Goal: Task Accomplishment & Management: Manage account settings

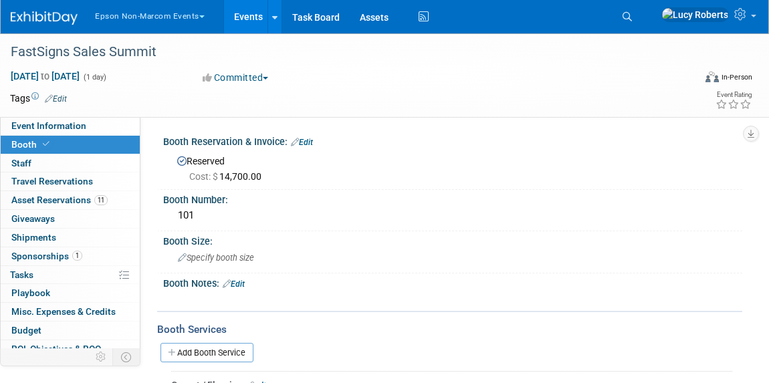
click at [167, 13] on button "Epson Non-Marcom Events" at bounding box center [158, 13] width 128 height 27
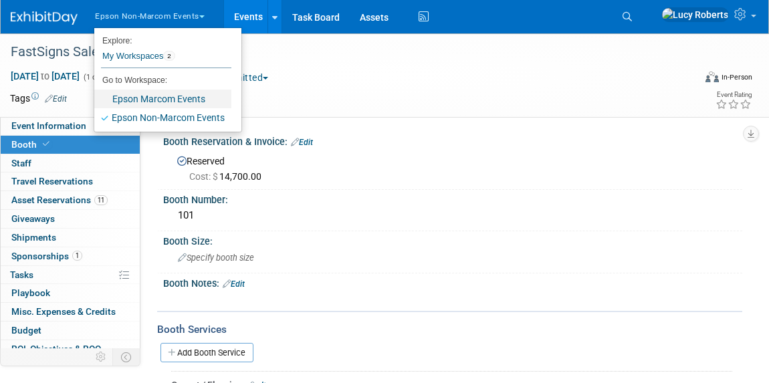
click at [170, 98] on link "Epson Marcom Events" at bounding box center [162, 99] width 137 height 19
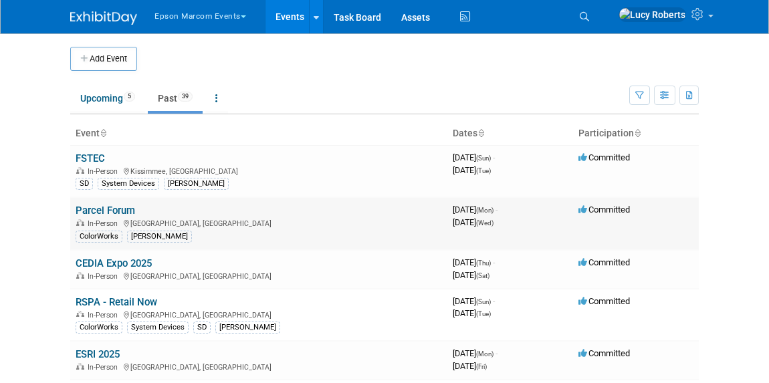
click at [118, 216] on link "Parcel Forum" at bounding box center [105, 211] width 59 height 12
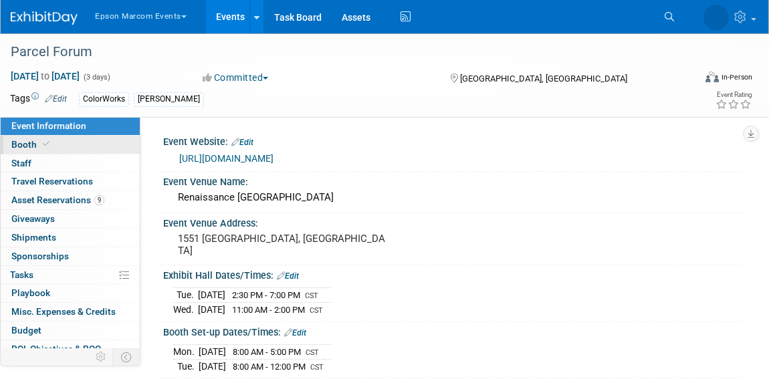
click at [53, 146] on link "Booth" at bounding box center [70, 145] width 139 height 18
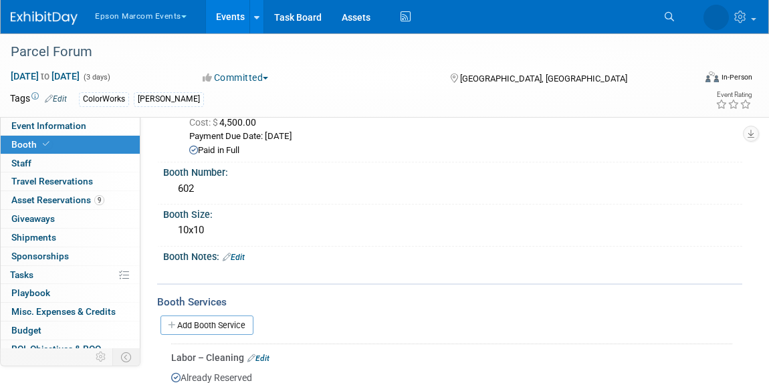
scroll to position [70, 0]
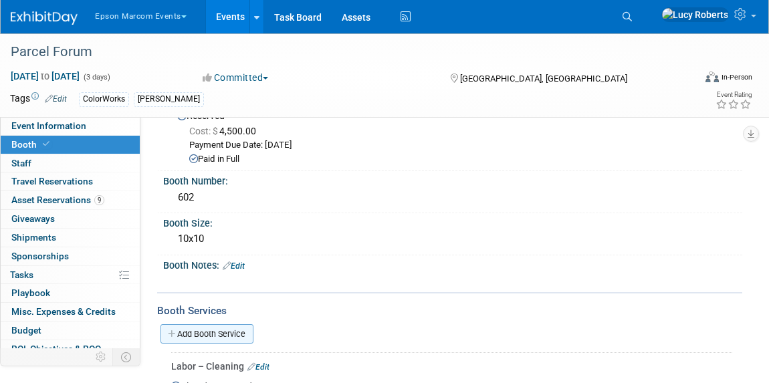
click at [201, 328] on link "Add Booth Service" at bounding box center [206, 333] width 93 height 19
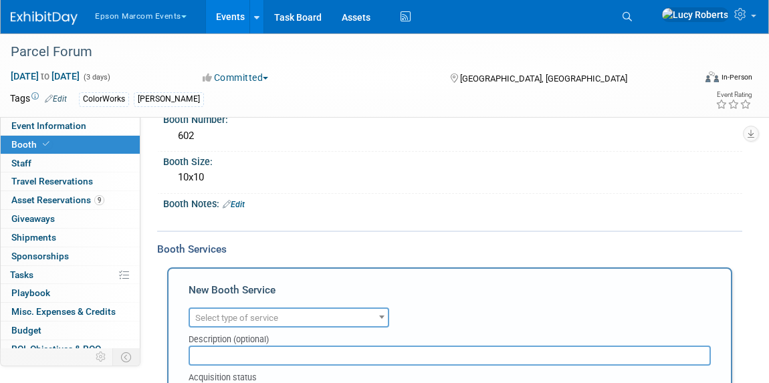
scroll to position [191, 0]
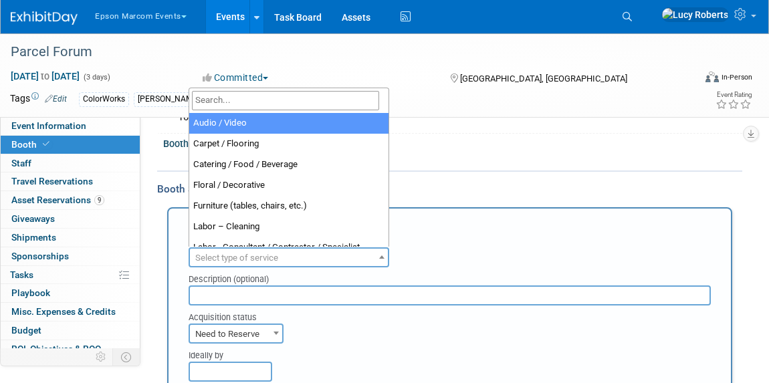
click at [360, 257] on span "Select type of service" at bounding box center [289, 258] width 198 height 19
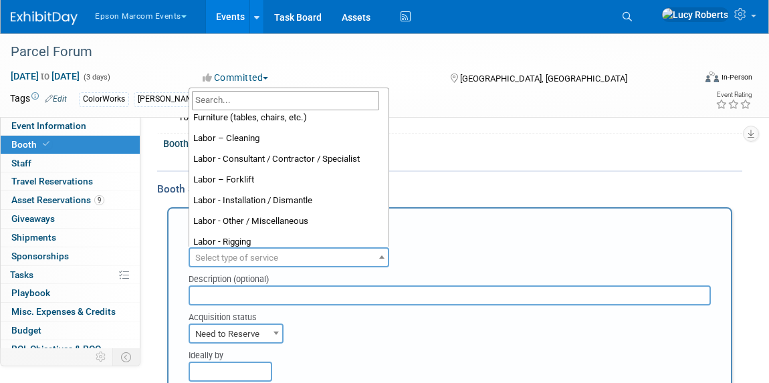
scroll to position [121, 0]
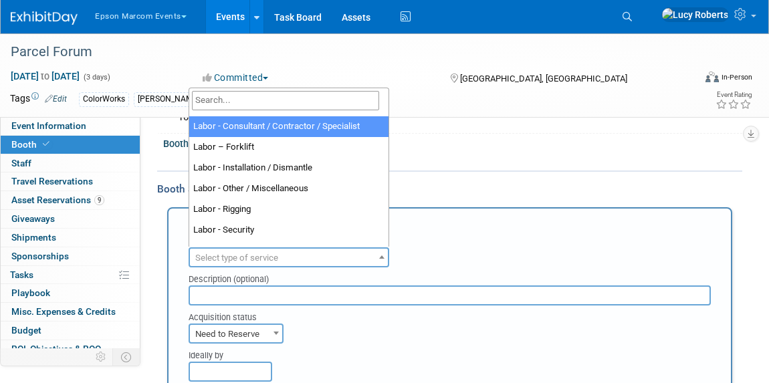
select select "12"
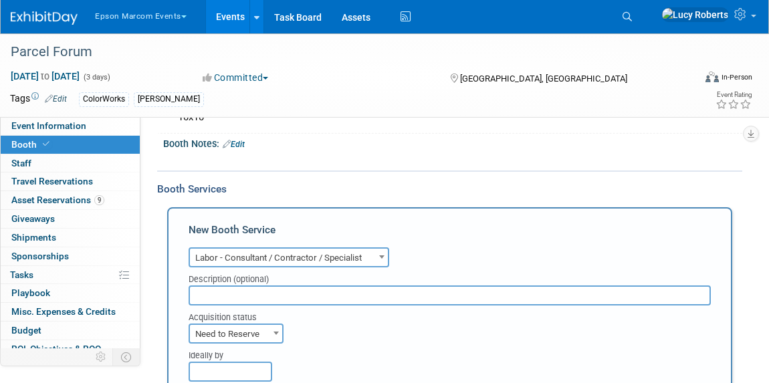
click at [315, 297] on input "text" at bounding box center [449, 295] width 522 height 20
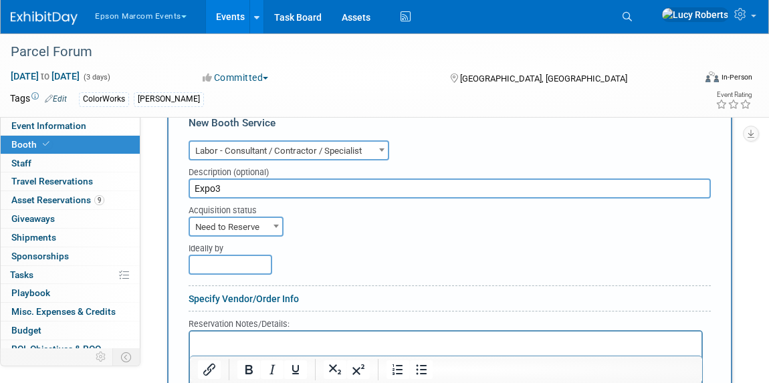
scroll to position [313, 0]
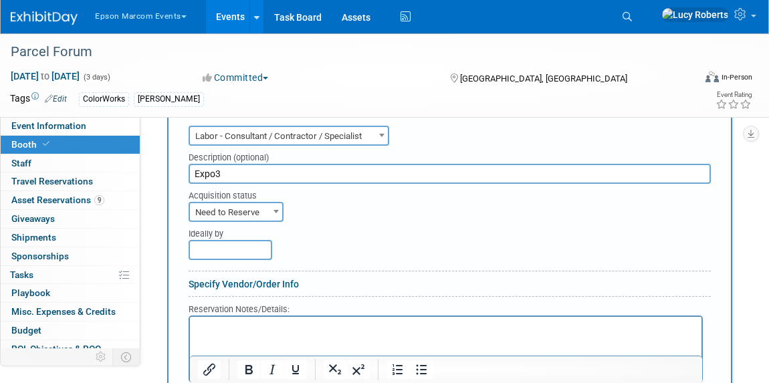
type input "Expo3"
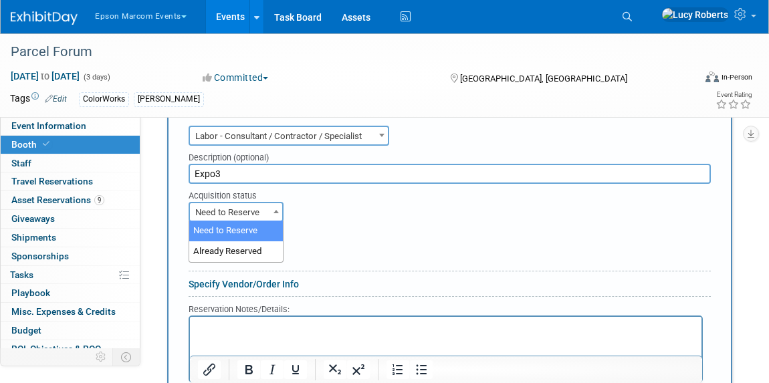
click at [208, 207] on span "Need to Reserve" at bounding box center [236, 212] width 92 height 19
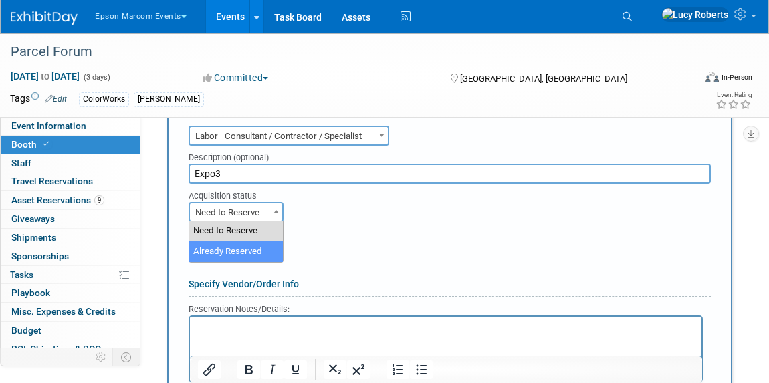
select select "2"
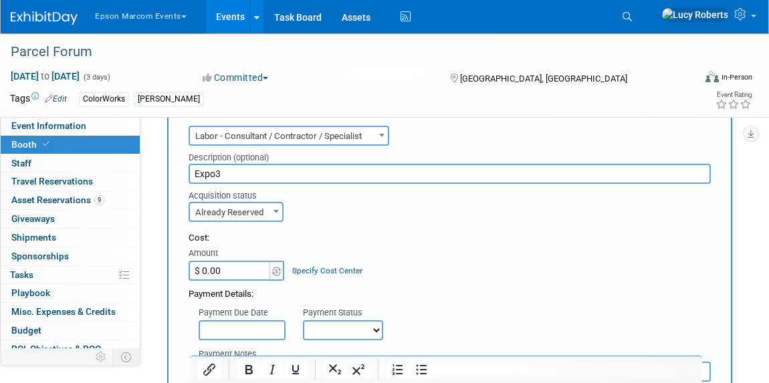
click at [217, 268] on input "$ 0.00" at bounding box center [230, 271] width 84 height 20
type input "$ 2,260.45"
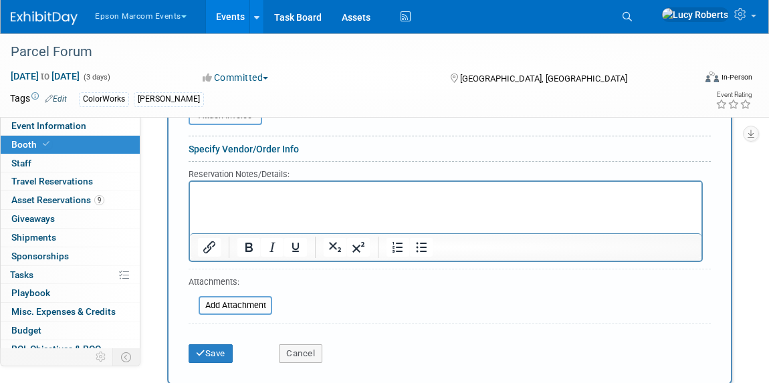
scroll to position [616, 0]
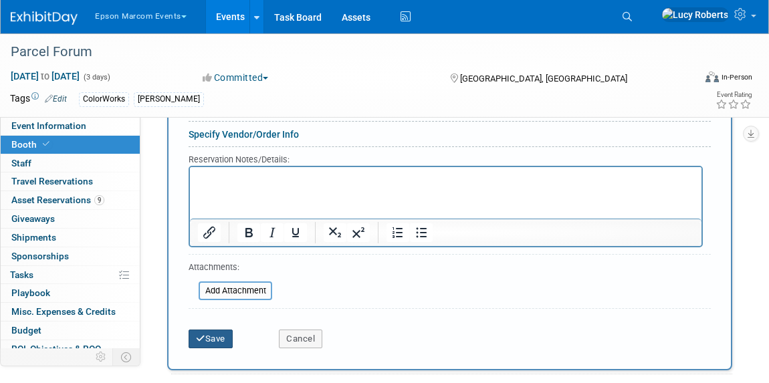
click at [205, 332] on button "Save" at bounding box center [210, 338] width 44 height 19
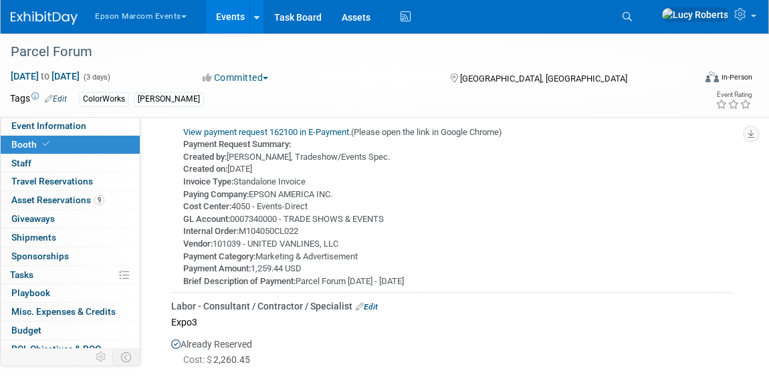
scroll to position [823, 0]
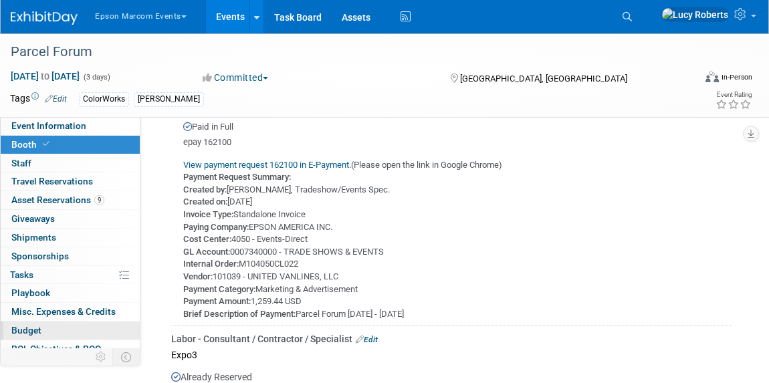
click at [43, 324] on link "Budget" at bounding box center [70, 330] width 139 height 18
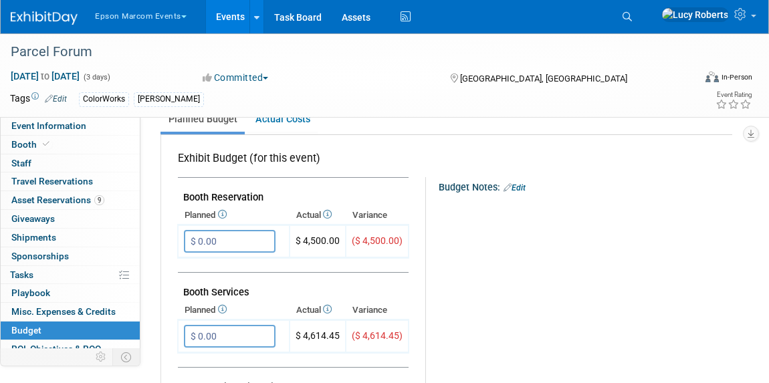
scroll to position [243, 0]
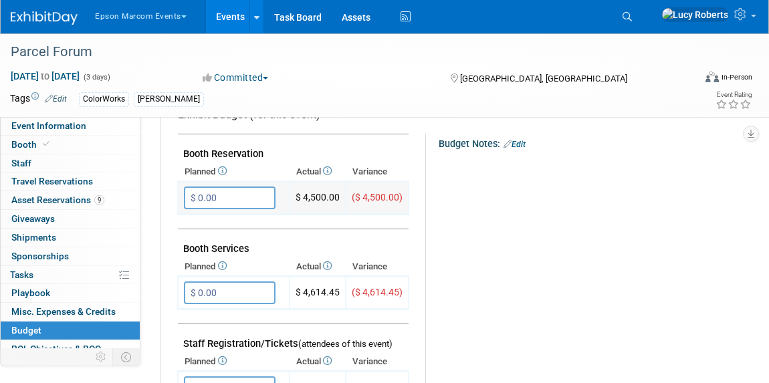
click at [241, 198] on input "$ 0.00" at bounding box center [230, 197] width 92 height 23
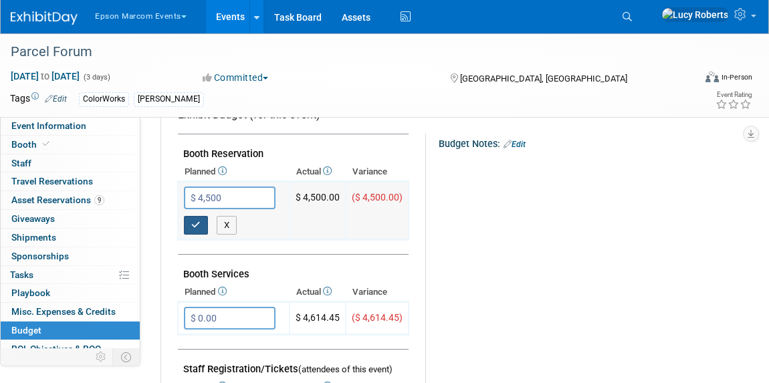
type input "$ 4,500.00"
click at [192, 221] on icon "button" at bounding box center [195, 225] width 9 height 9
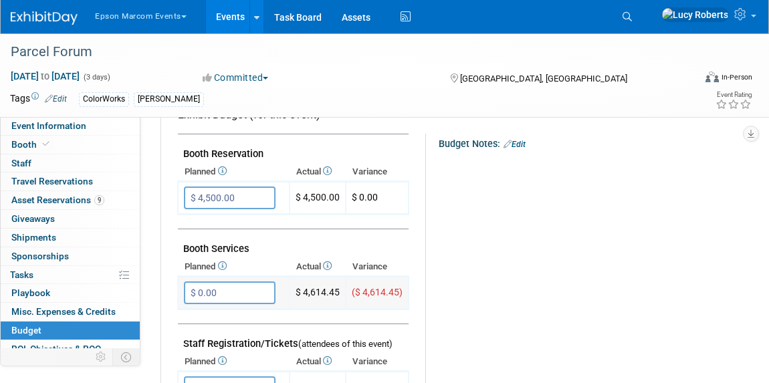
click at [231, 287] on input "$ 0.00" at bounding box center [230, 292] width 92 height 23
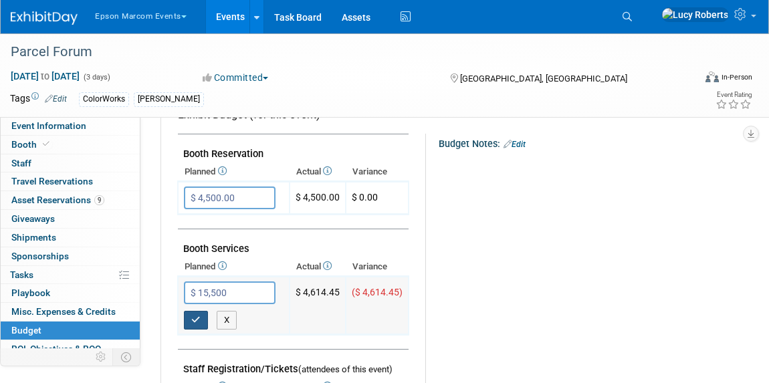
type input "$ 15,500.00"
click at [195, 312] on button "button" at bounding box center [196, 320] width 24 height 19
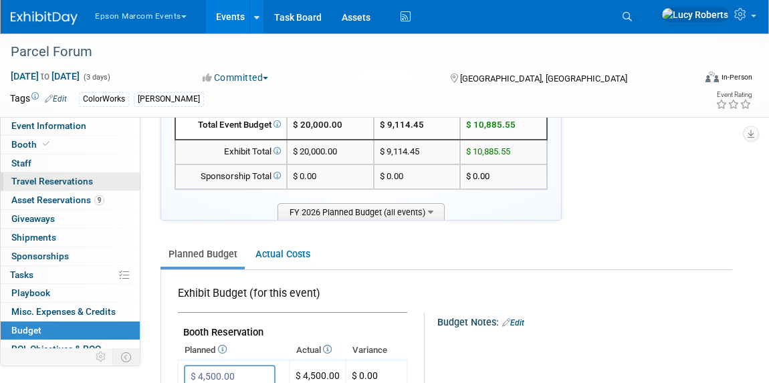
scroll to position [60, 0]
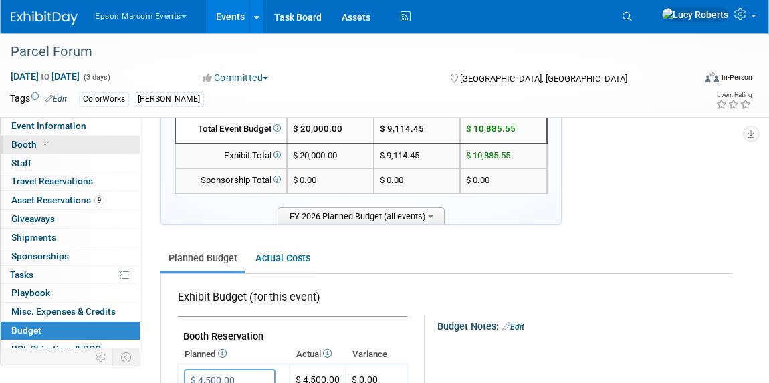
click at [60, 140] on link "Booth" at bounding box center [70, 145] width 139 height 18
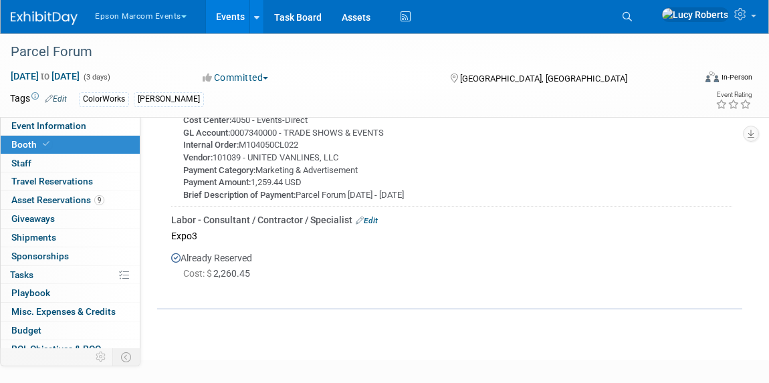
scroll to position [890, 0]
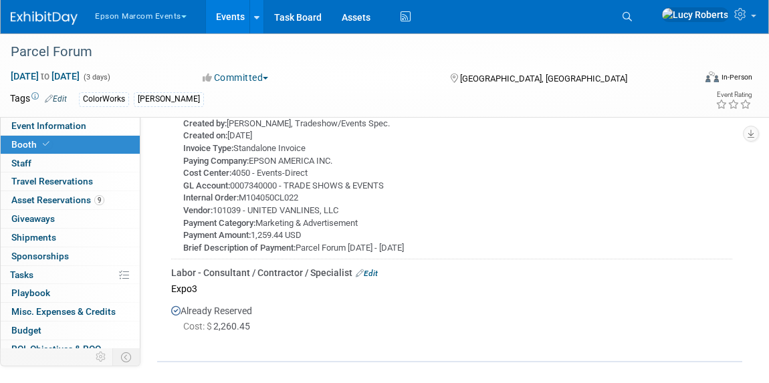
click at [374, 269] on link "Edit" at bounding box center [367, 273] width 22 height 9
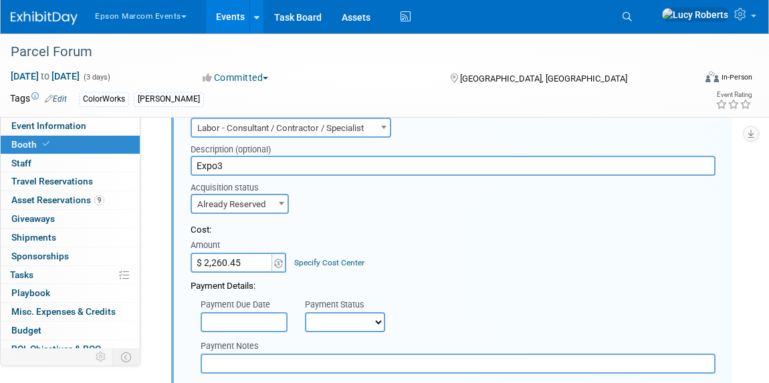
scroll to position [1117, 0]
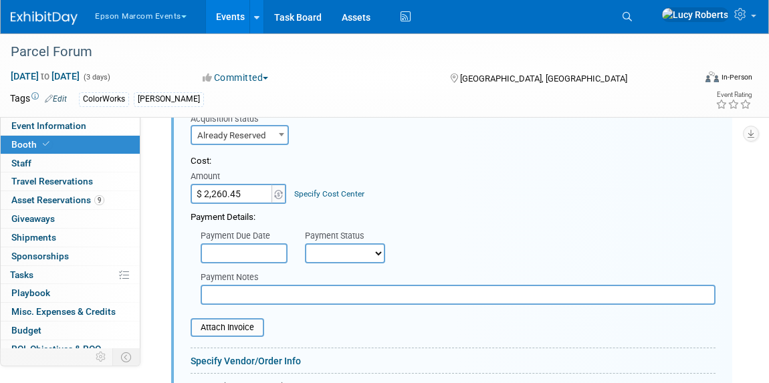
click at [243, 291] on input "text" at bounding box center [458, 295] width 515 height 20
paste input "View payment request 164954 in E-Payment."
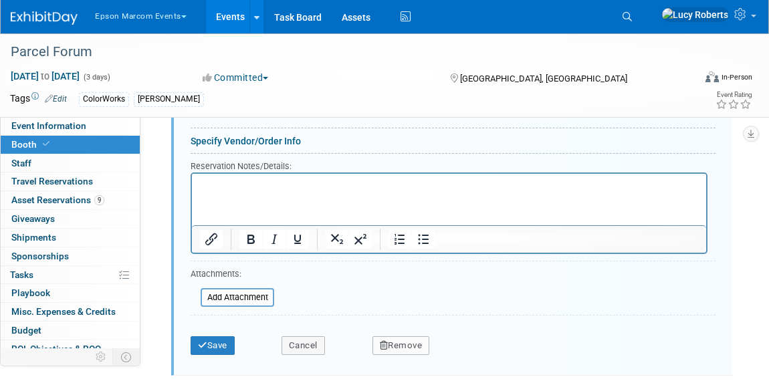
scroll to position [1360, 0]
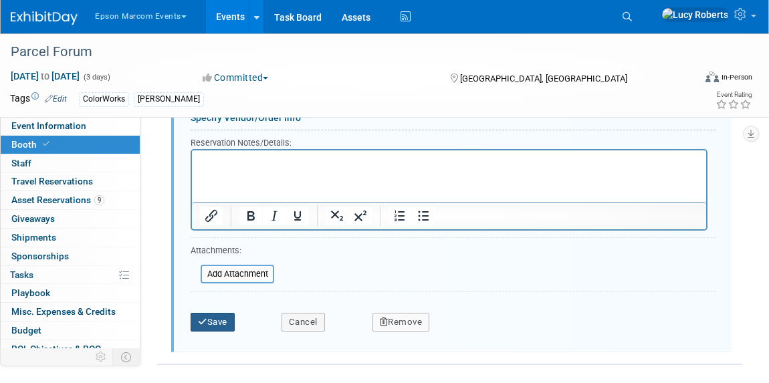
type input "View payment request 164954 in E-Payment."
click at [227, 319] on button "Save" at bounding box center [212, 322] width 44 height 19
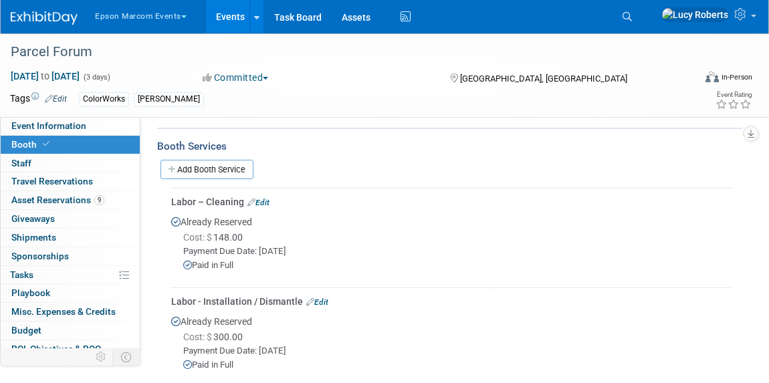
scroll to position [0, 0]
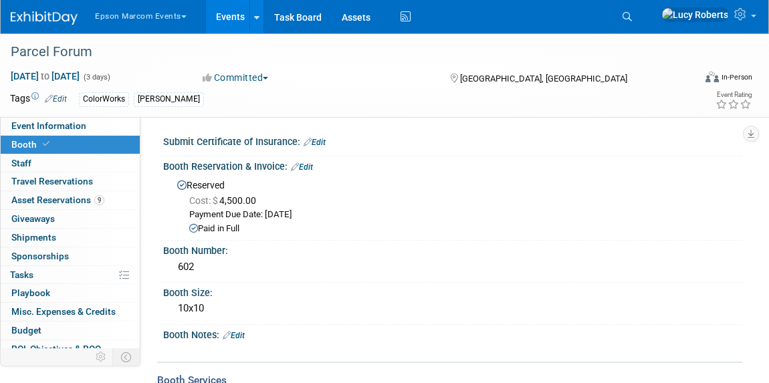
click at [134, 17] on button "Epson Marcom Events" at bounding box center [149, 13] width 110 height 27
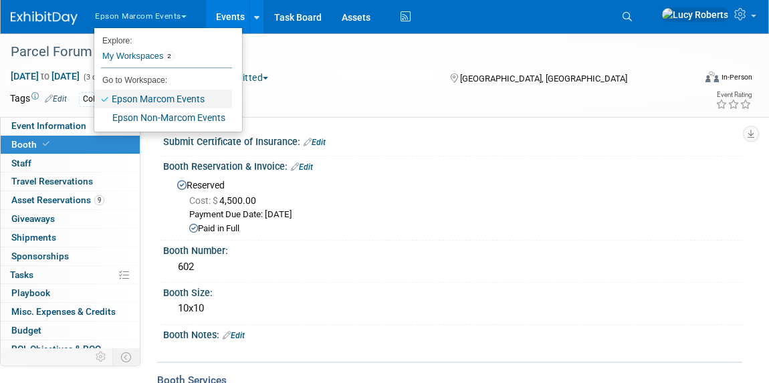
click at [148, 98] on link "Epson Marcom Events" at bounding box center [163, 99] width 138 height 19
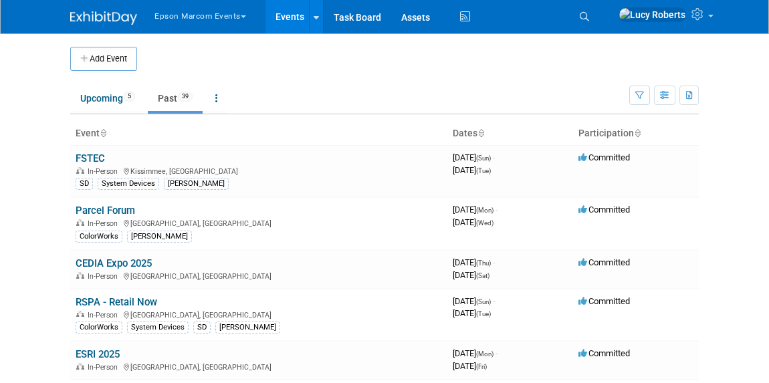
click at [87, 153] on link "FSTEC" at bounding box center [90, 158] width 29 height 12
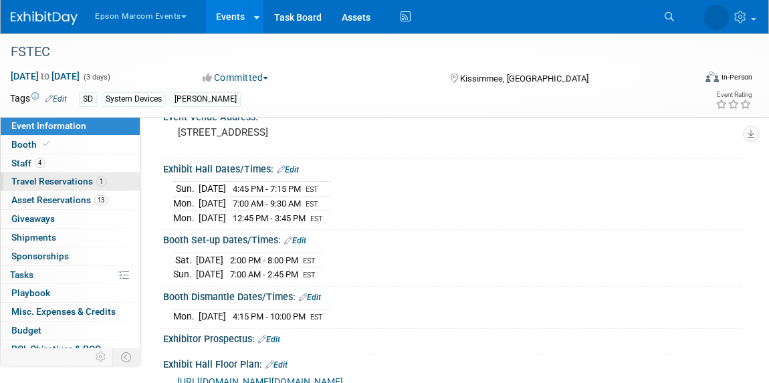
scroll to position [121, 0]
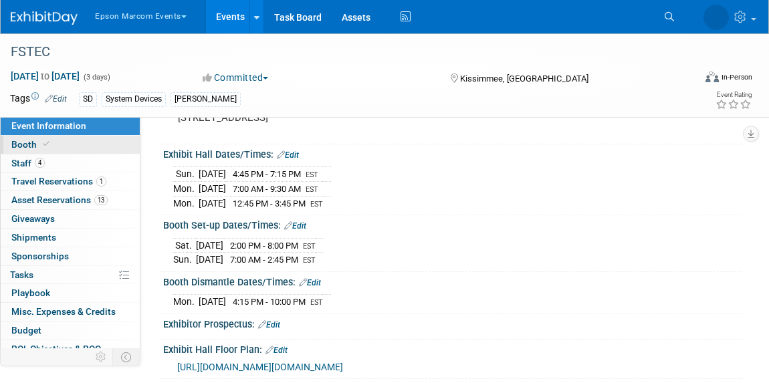
click at [39, 148] on span "Booth" at bounding box center [31, 144] width 41 height 11
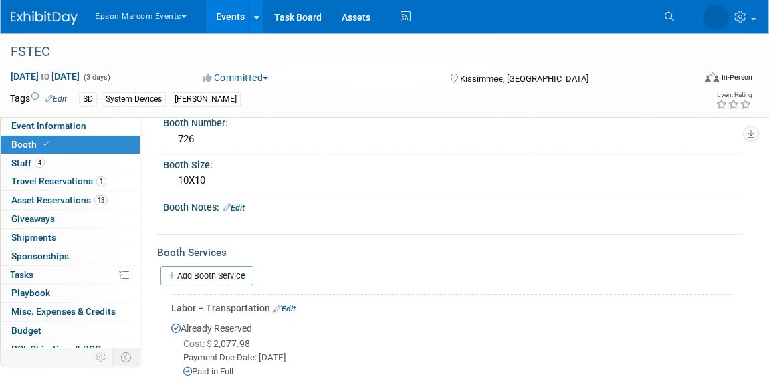
scroll to position [182, 0]
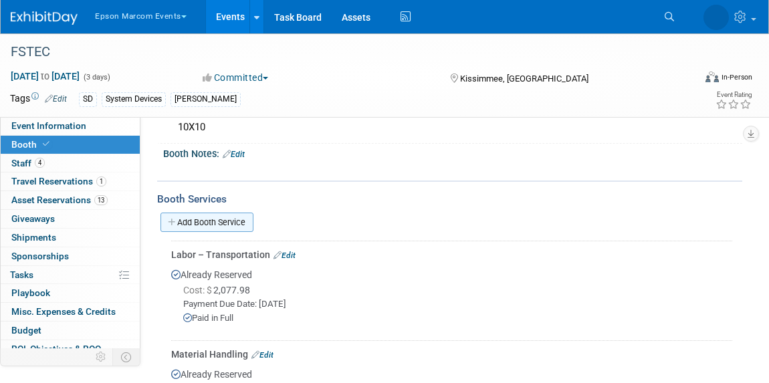
click at [213, 222] on link "Add Booth Service" at bounding box center [206, 222] width 93 height 19
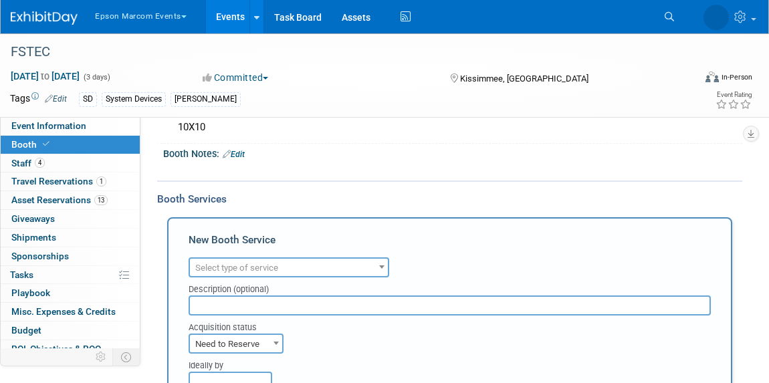
scroll to position [0, 0]
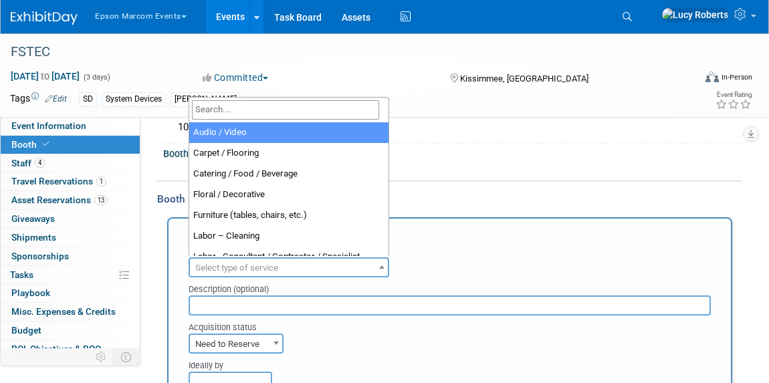
click at [257, 269] on span "Select type of service" at bounding box center [236, 268] width 83 height 10
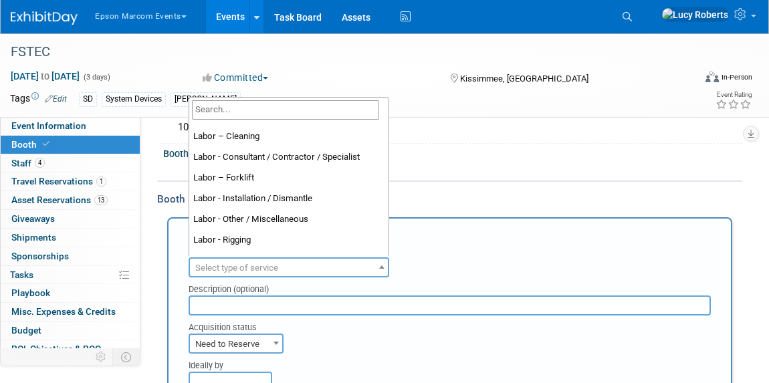
scroll to position [121, 0]
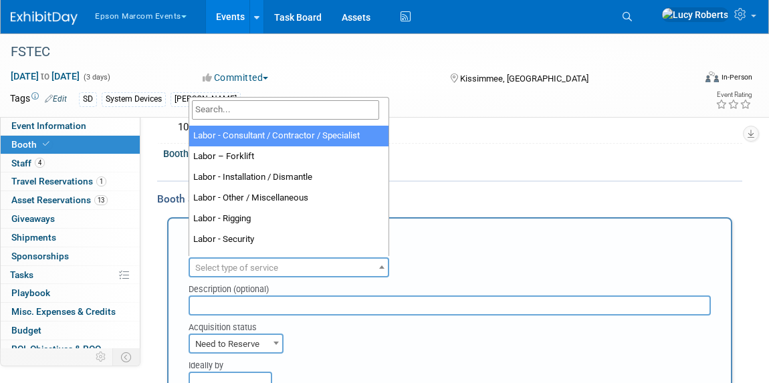
select select "12"
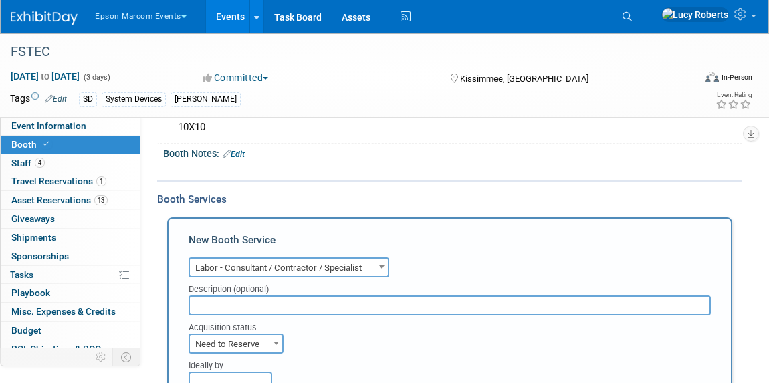
click at [283, 299] on input "text" at bounding box center [449, 305] width 522 height 20
type input "Expo3"
click at [216, 346] on span "Need to Reserve" at bounding box center [236, 344] width 92 height 19
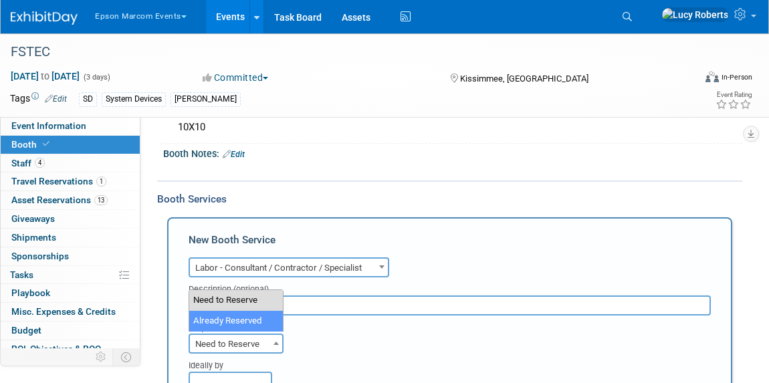
select select "2"
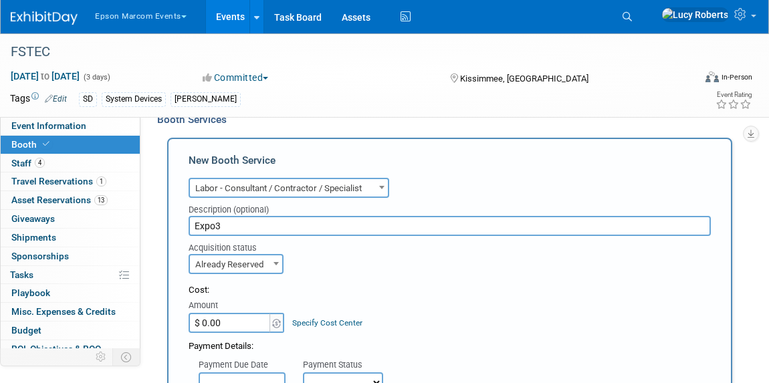
scroll to position [303, 0]
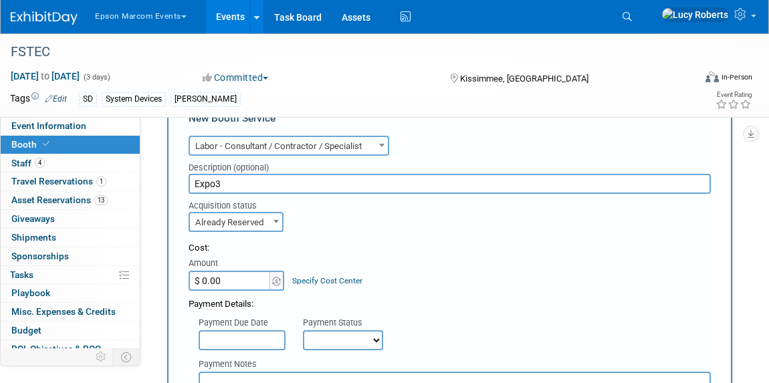
click at [235, 278] on input "$ 0.00" at bounding box center [230, 281] width 84 height 20
type input "$"
click at [241, 283] on input "$ 0.00" at bounding box center [230, 281] width 84 height 20
type input "$ 3,338.19"
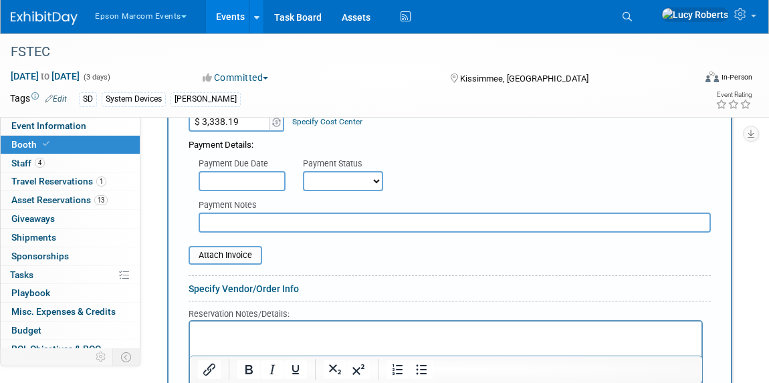
scroll to position [486, 0]
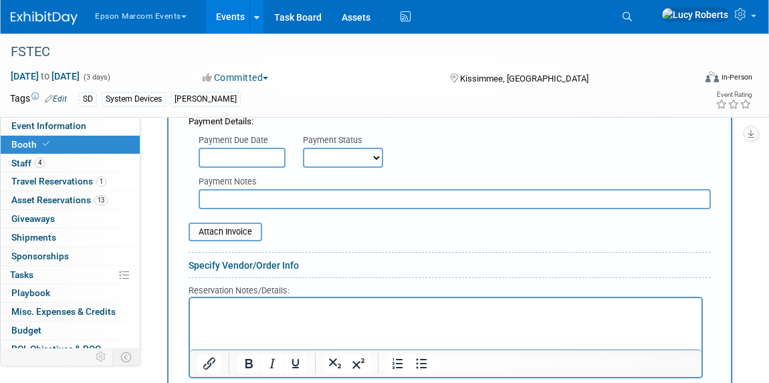
click at [257, 154] on input "text" at bounding box center [241, 158] width 87 height 20
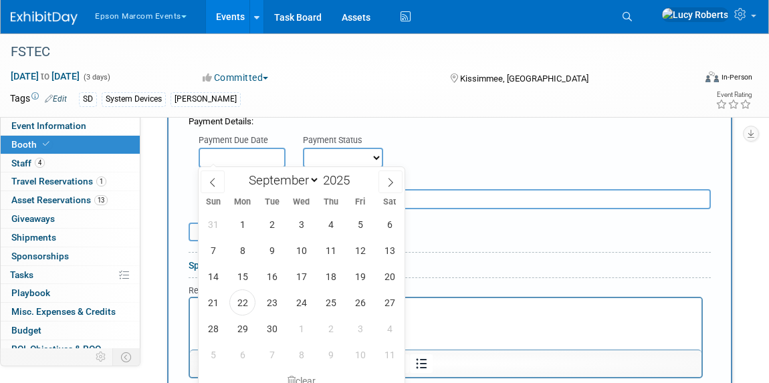
click at [418, 154] on div "Payment Due Date Payment Status Not Paid Yet Partially Paid Paid in Full Next P…" at bounding box center [449, 147] width 542 height 39
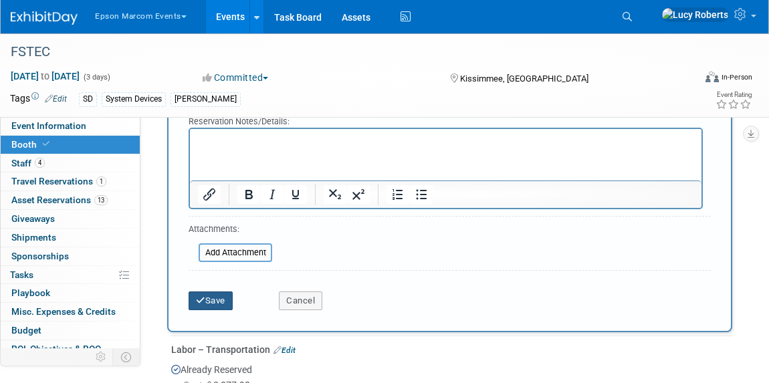
scroll to position [668, 0]
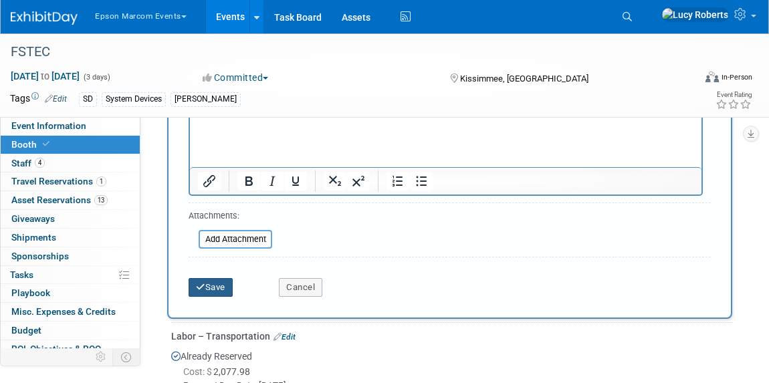
click at [207, 279] on button "Save" at bounding box center [210, 287] width 44 height 19
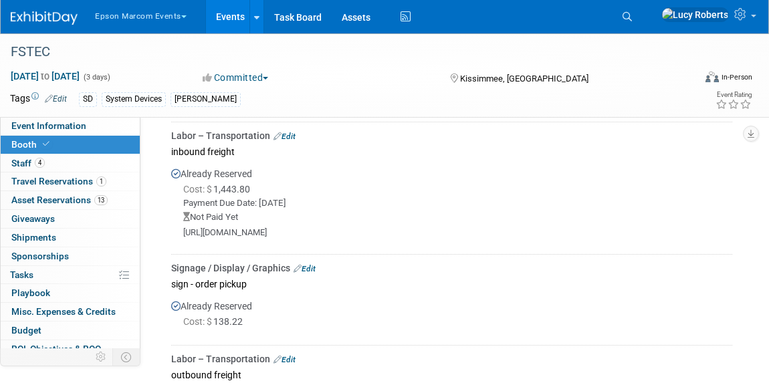
scroll to position [466, 0]
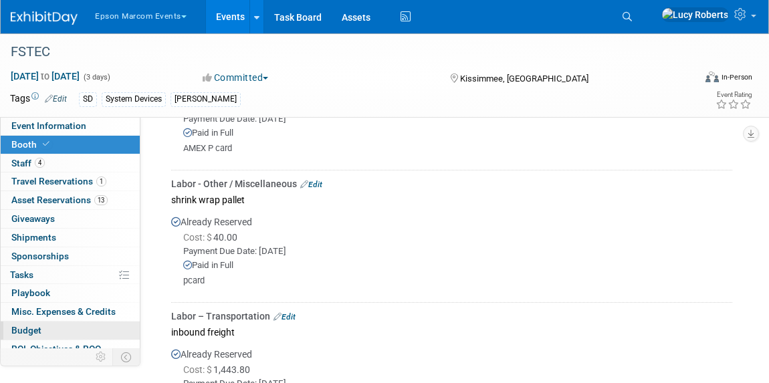
click at [54, 323] on link "Budget" at bounding box center [70, 330] width 139 height 18
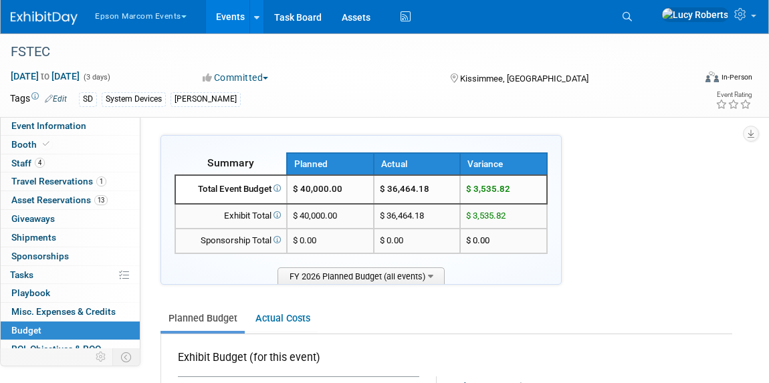
scroll to position [182, 0]
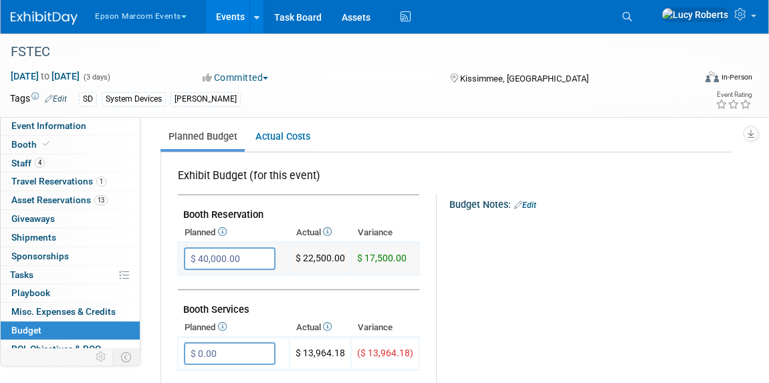
click at [249, 253] on input "$ 40,000.00" at bounding box center [230, 258] width 92 height 23
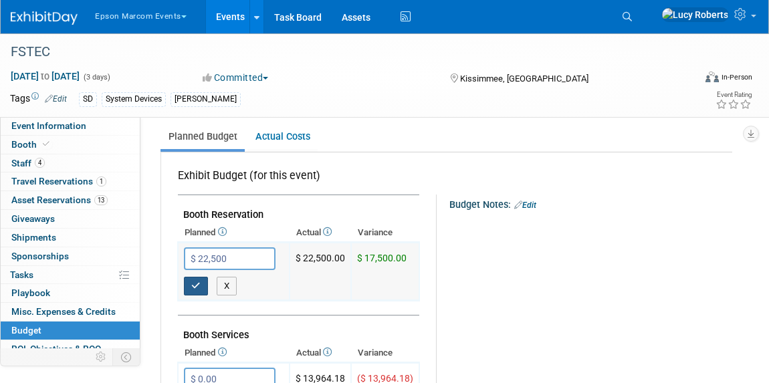
type input "$ 22,500.00"
click at [194, 283] on icon "button" at bounding box center [195, 285] width 9 height 9
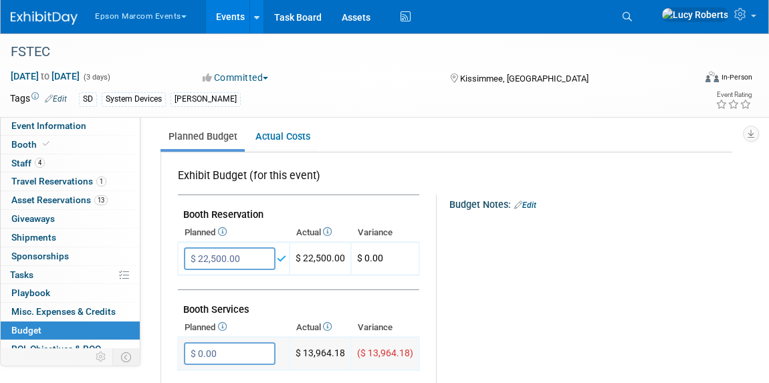
click at [239, 344] on input "$ 0.00" at bounding box center [230, 353] width 92 height 23
type input "$ 2,500.00"
